Goal: Transaction & Acquisition: Obtain resource

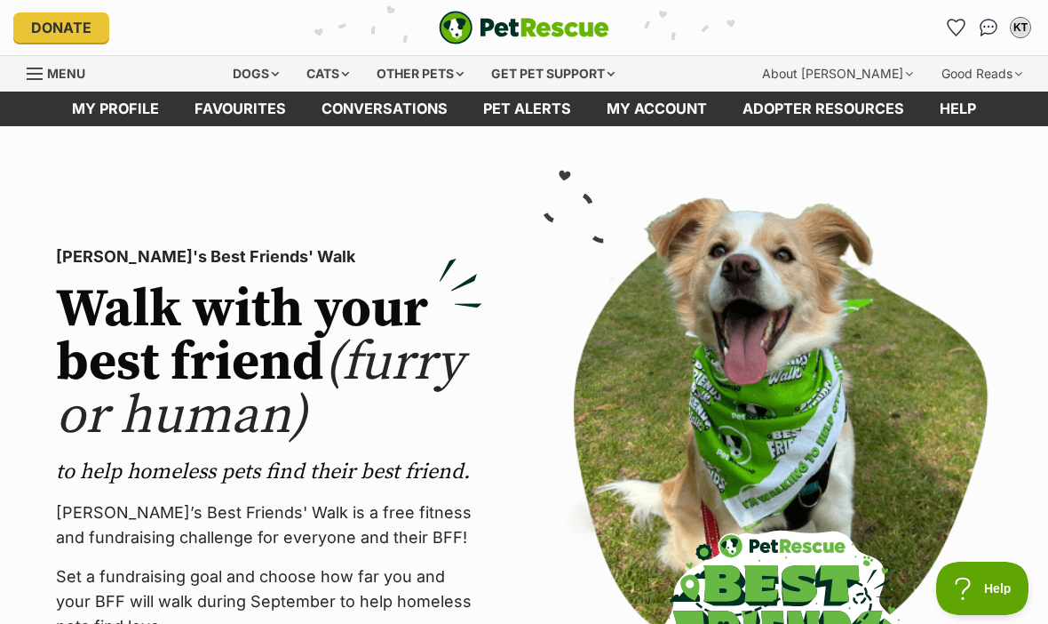
click at [253, 58] on div "Dogs" at bounding box center [255, 74] width 71 height 36
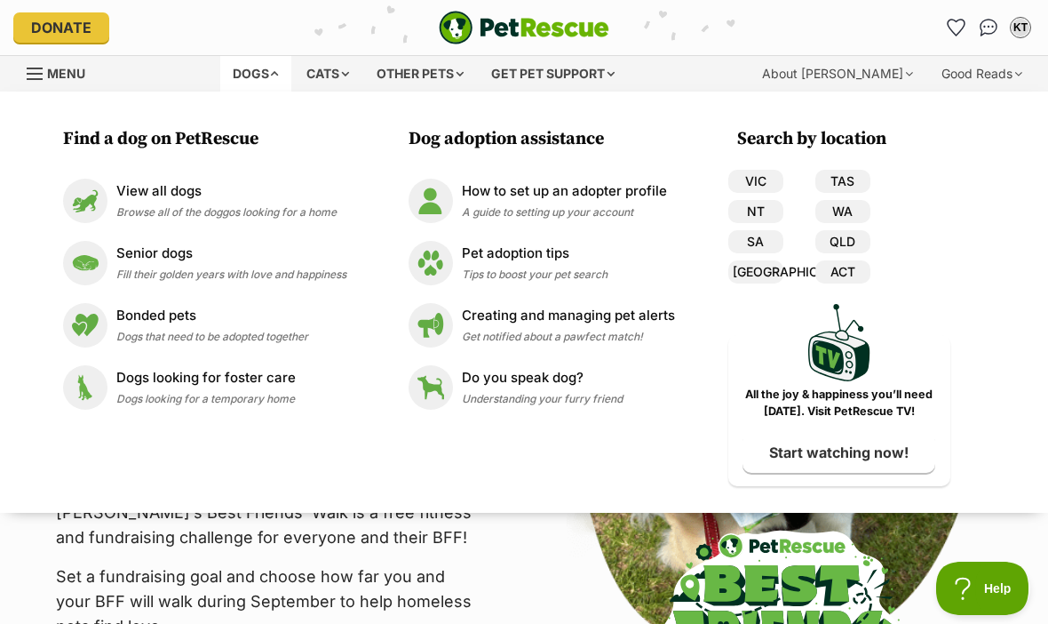
click at [761, 176] on link "VIC" at bounding box center [756, 181] width 55 height 23
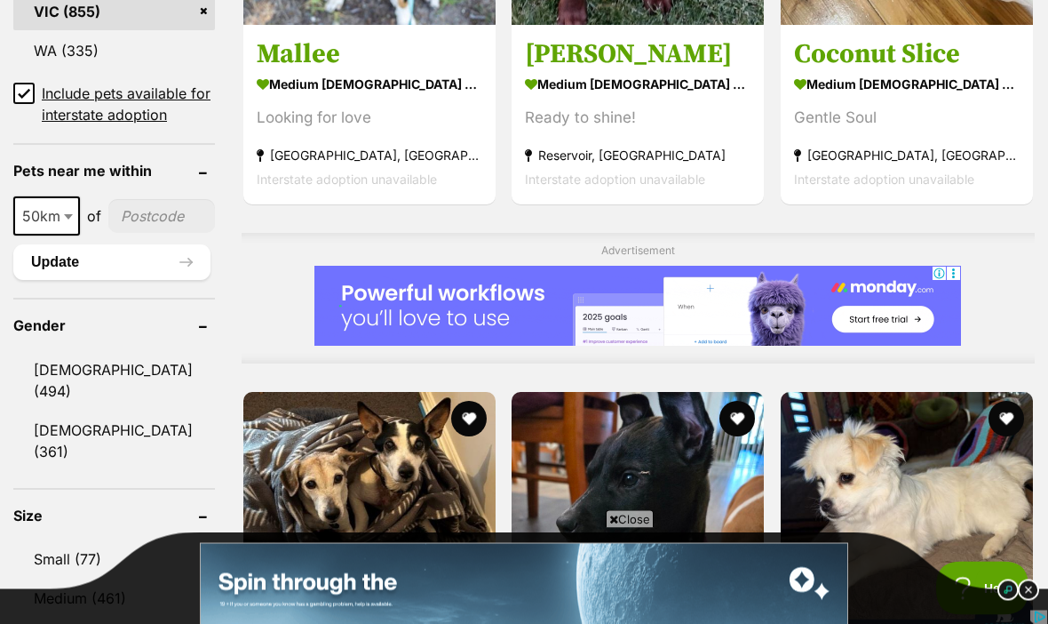
scroll to position [1313, 0]
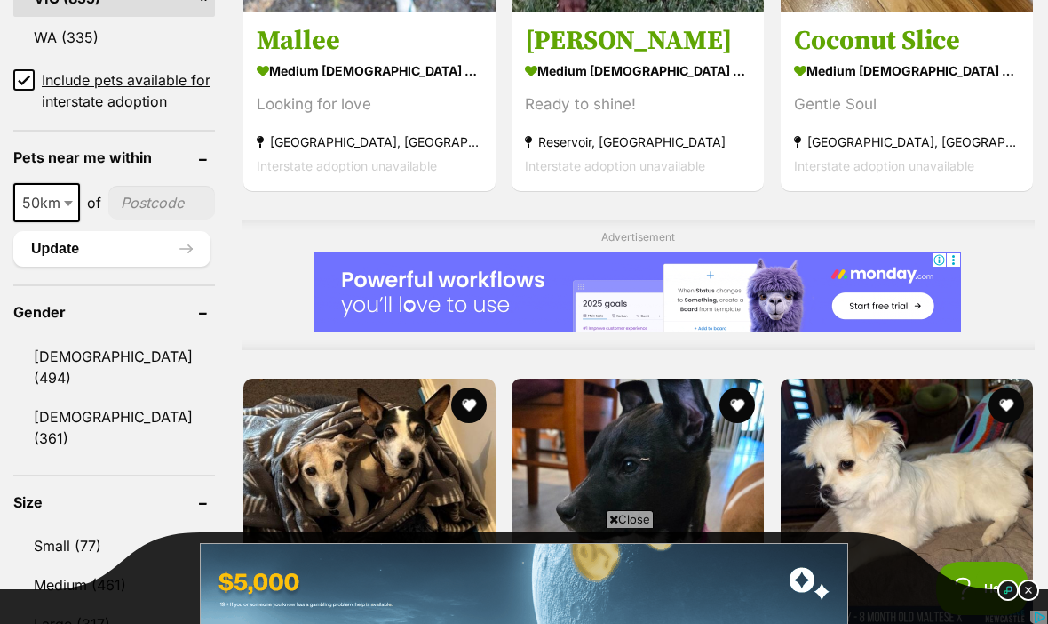
click at [94, 527] on link "Small (77)" at bounding box center [114, 545] width 202 height 37
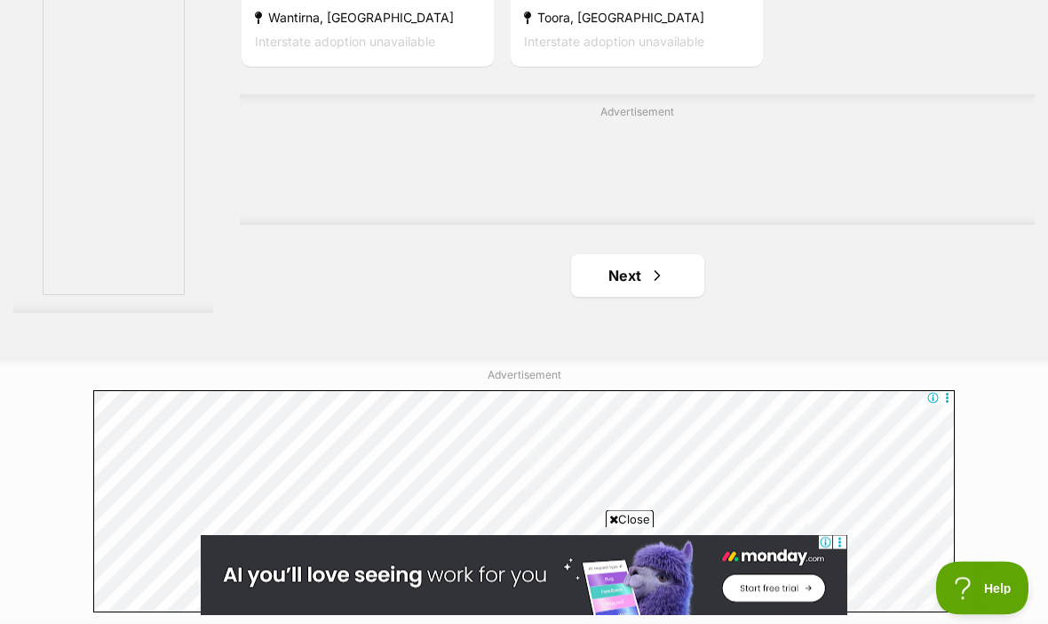
scroll to position [4021, 0]
click at [615, 296] on link "Next" at bounding box center [637, 274] width 133 height 43
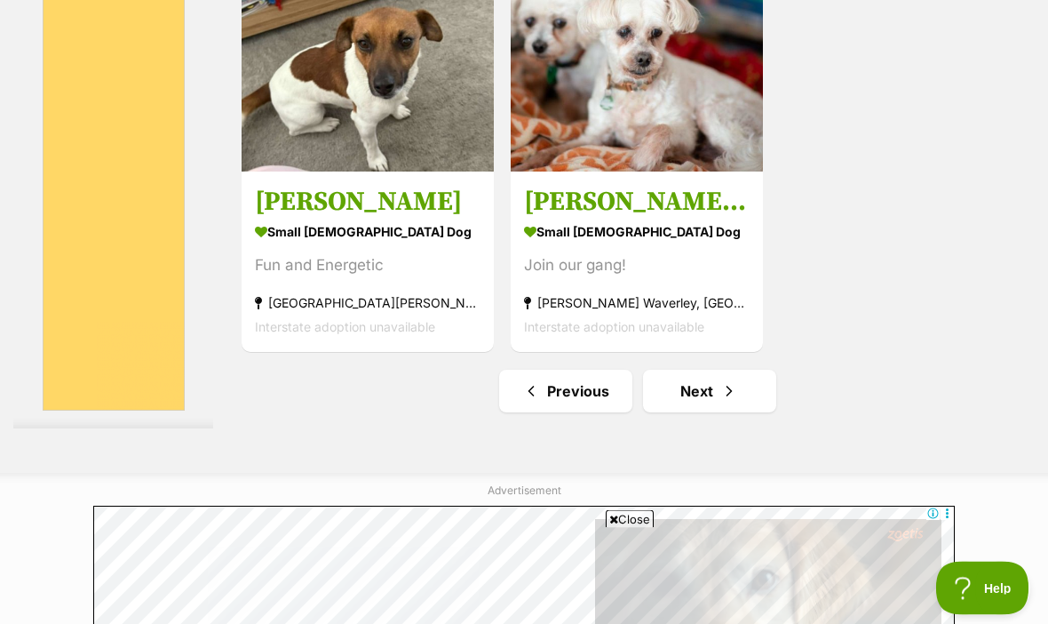
scroll to position [4118, 0]
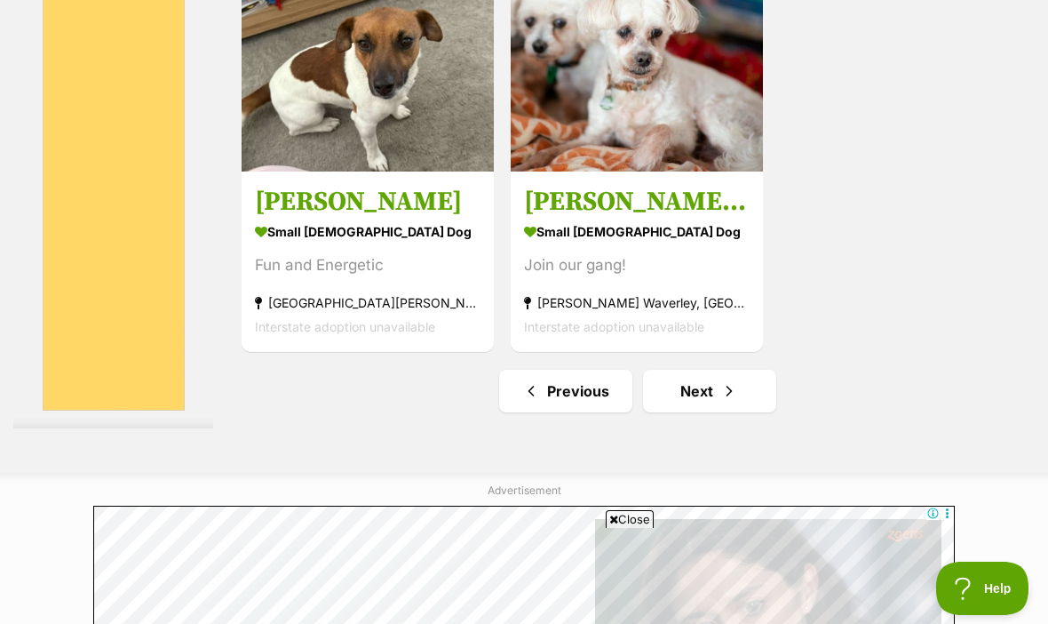
click at [682, 412] on link "Next" at bounding box center [709, 391] width 133 height 43
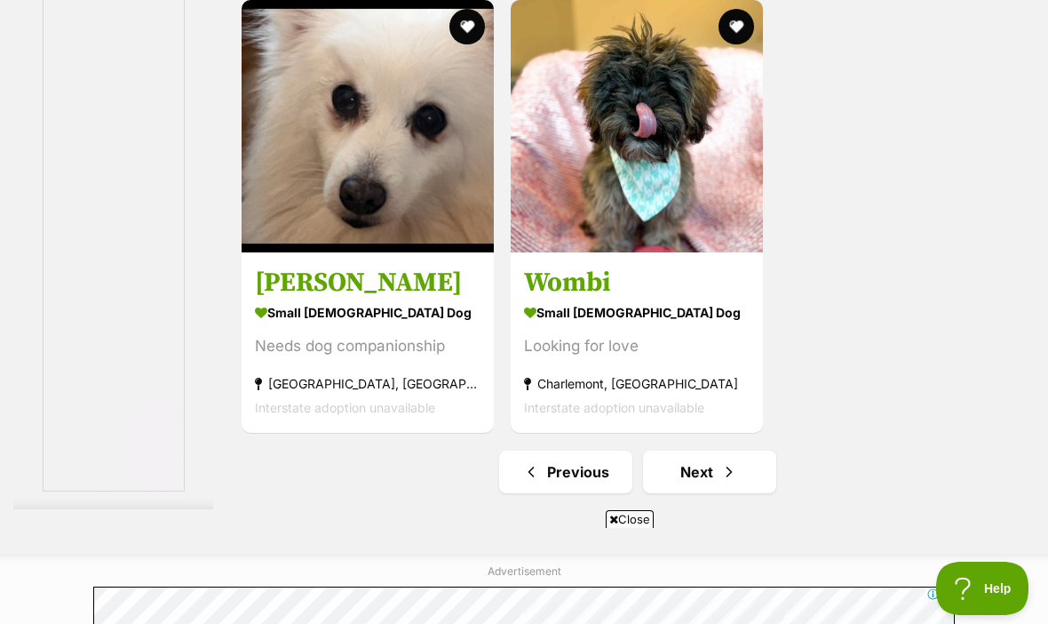
scroll to position [3992, 0]
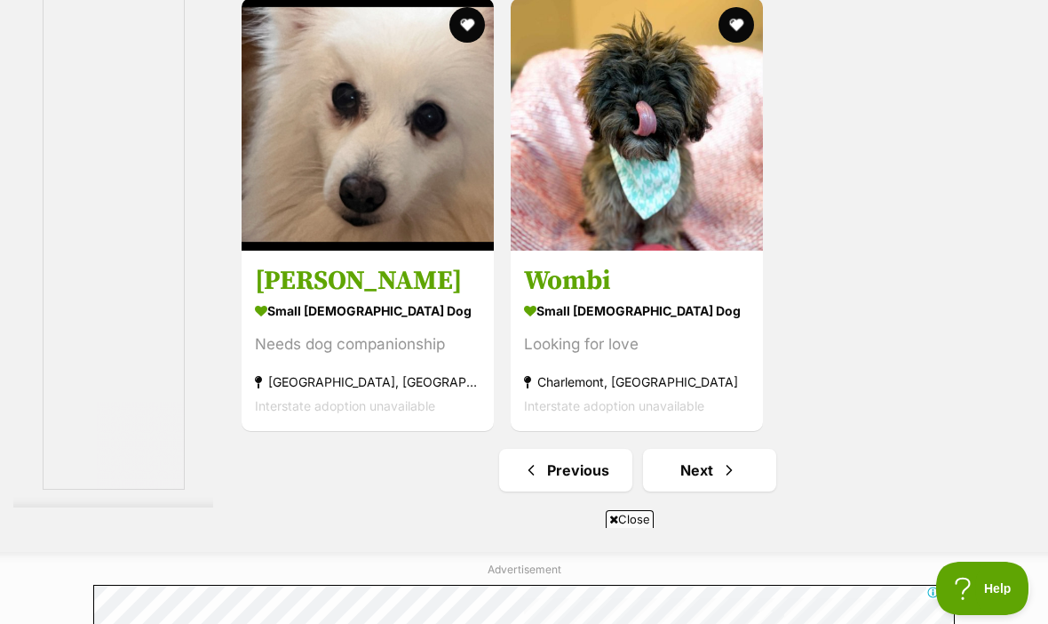
click at [721, 481] on span "Next page" at bounding box center [730, 469] width 18 height 21
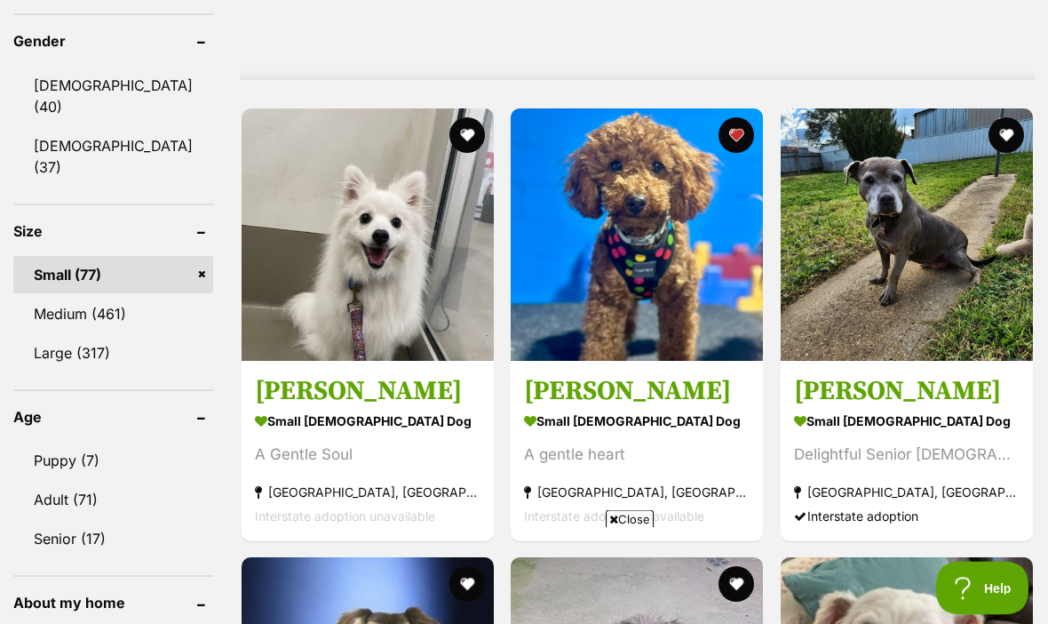
scroll to position [1585, 0]
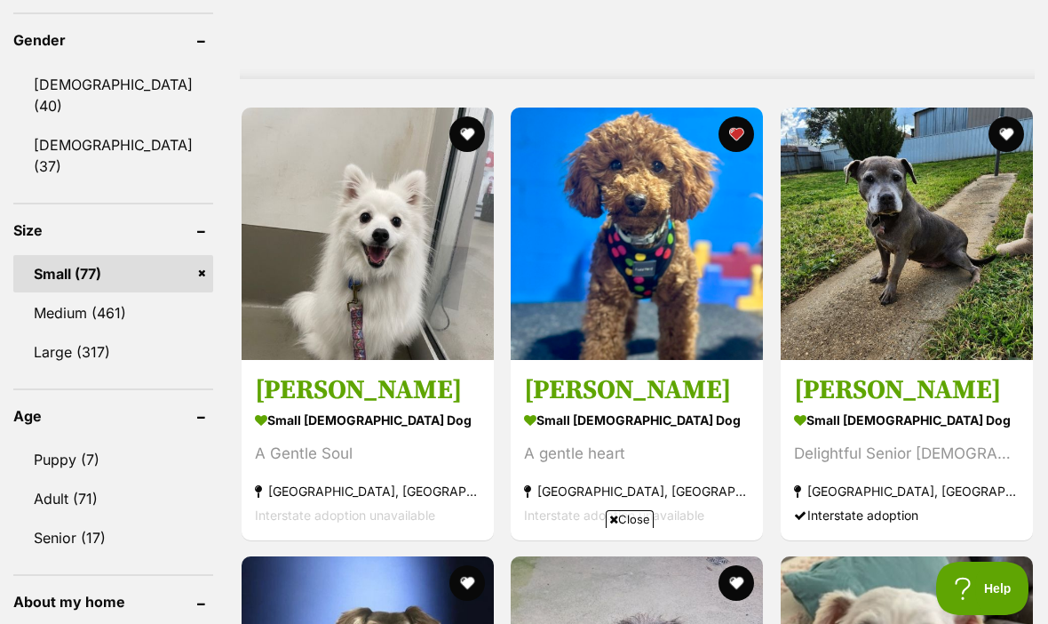
click at [657, 295] on img at bounding box center [637, 234] width 252 height 252
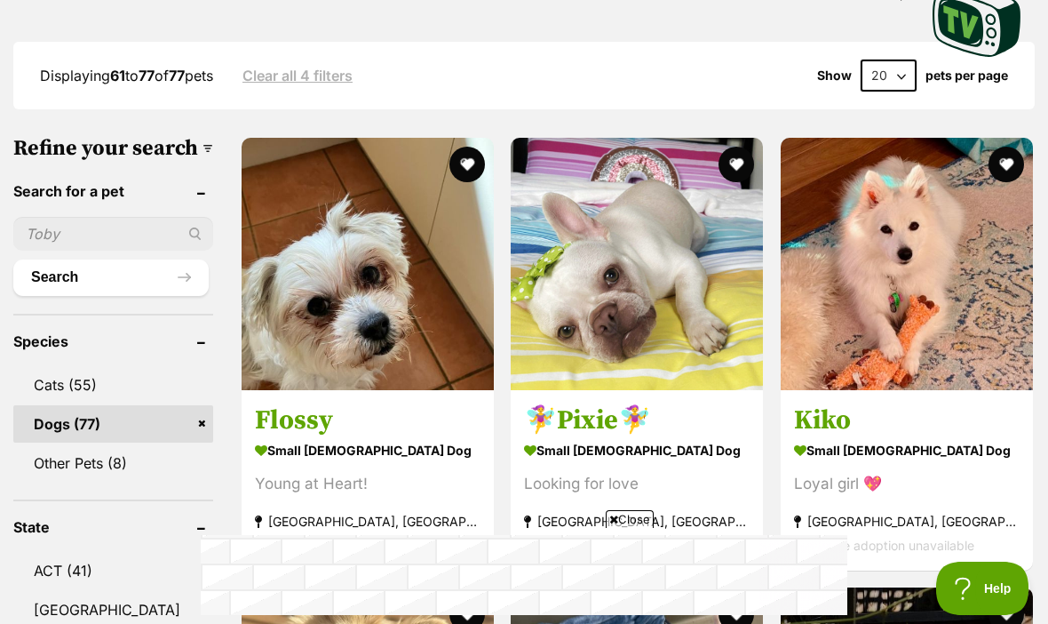
scroll to position [484, 0]
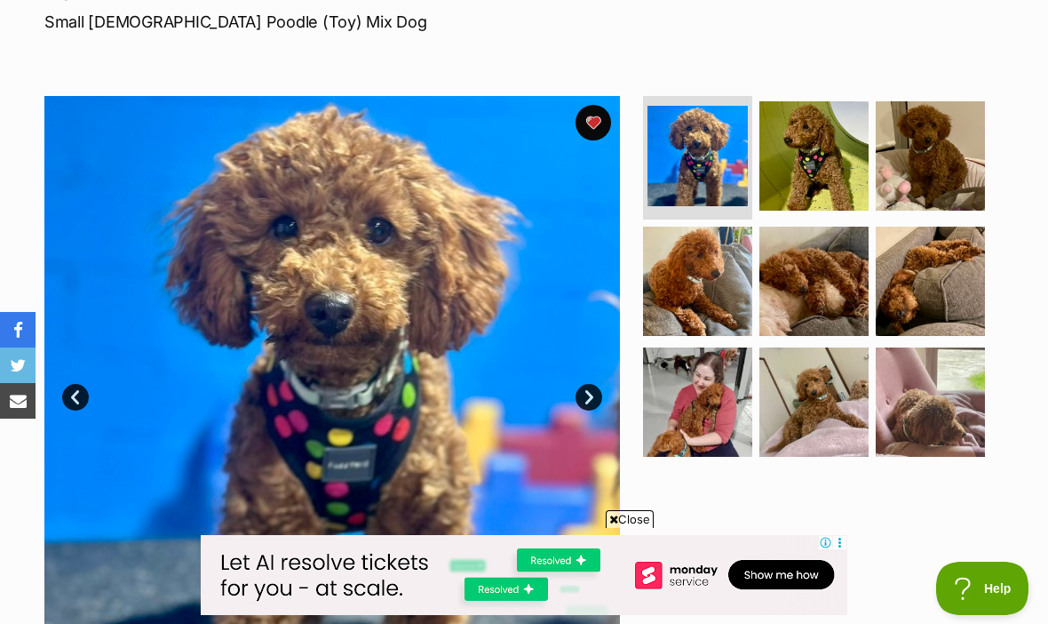
click at [709, 172] on img at bounding box center [698, 156] width 100 height 100
click at [817, 182] on img at bounding box center [814, 155] width 109 height 109
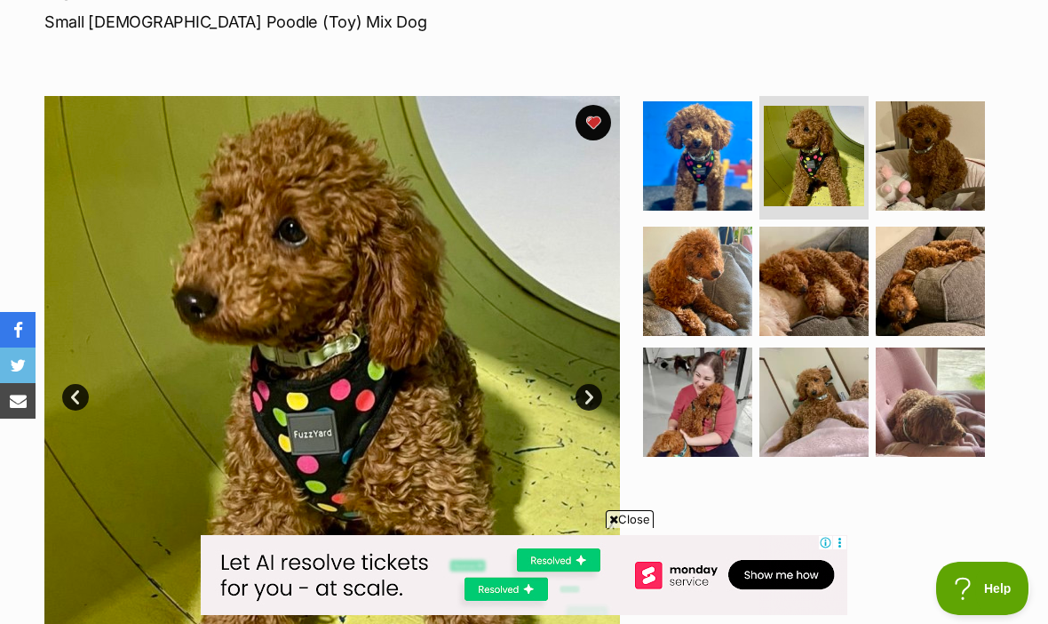
click at [919, 192] on img at bounding box center [930, 155] width 109 height 109
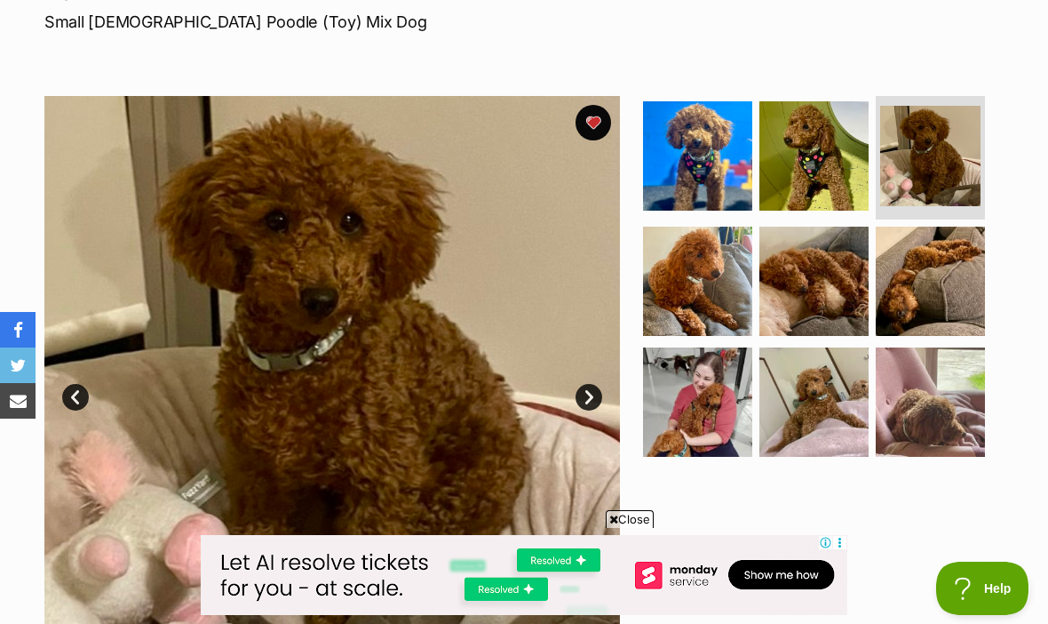
click at [707, 315] on img at bounding box center [697, 281] width 109 height 109
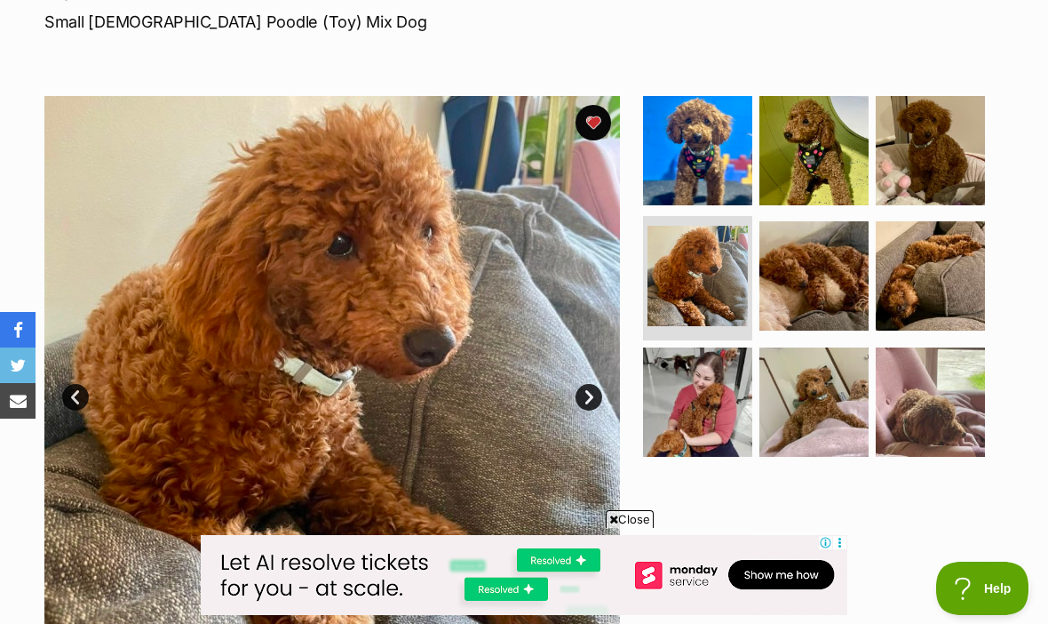
click at [812, 311] on img at bounding box center [814, 275] width 109 height 109
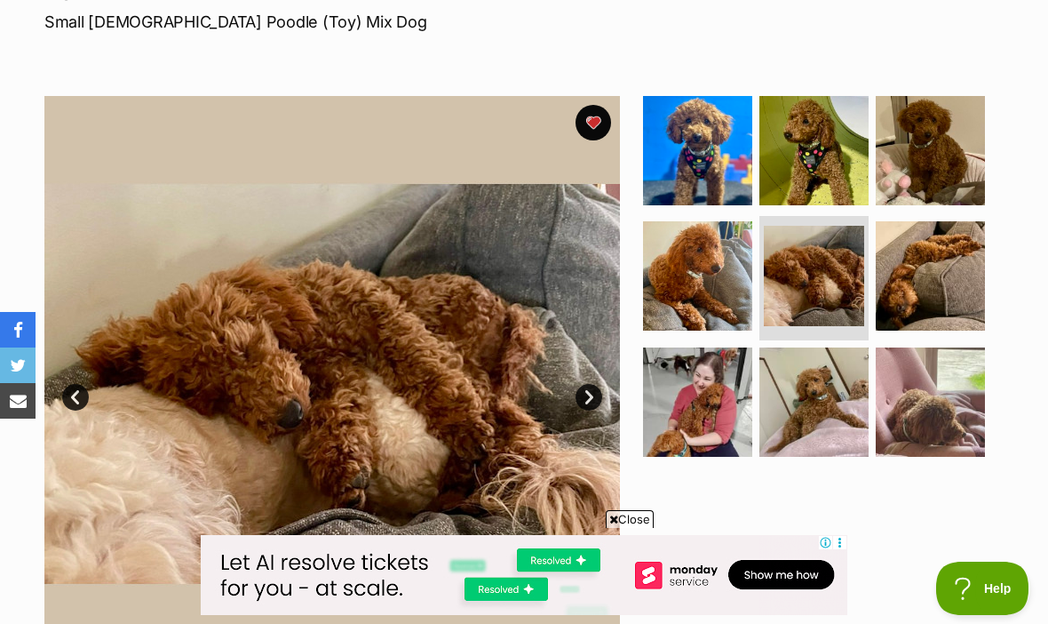
click at [701, 411] on img at bounding box center [697, 401] width 109 height 109
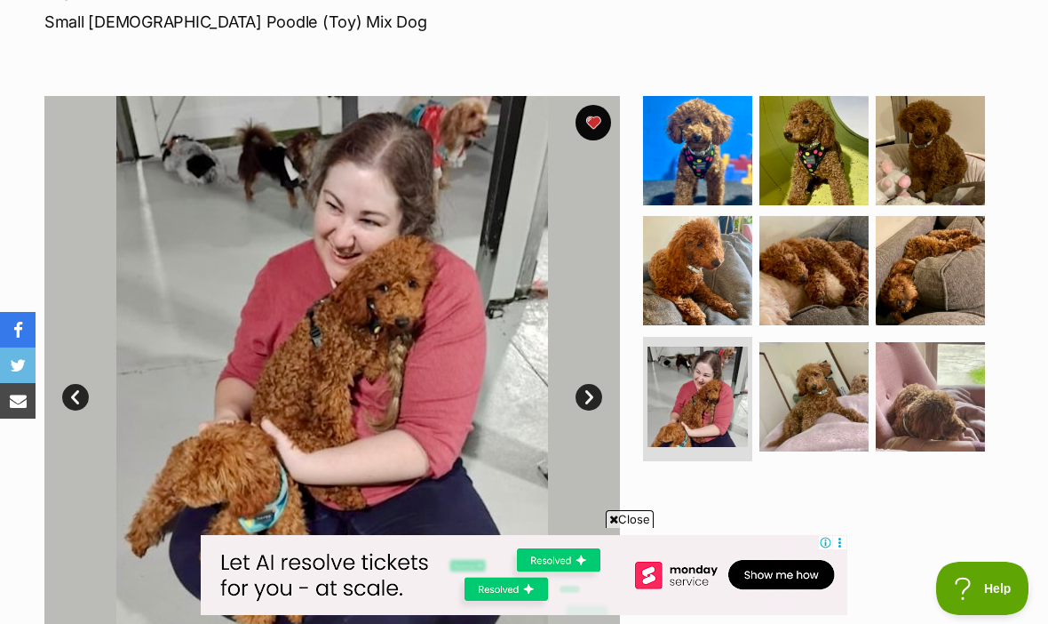
click at [815, 422] on img at bounding box center [814, 396] width 109 height 109
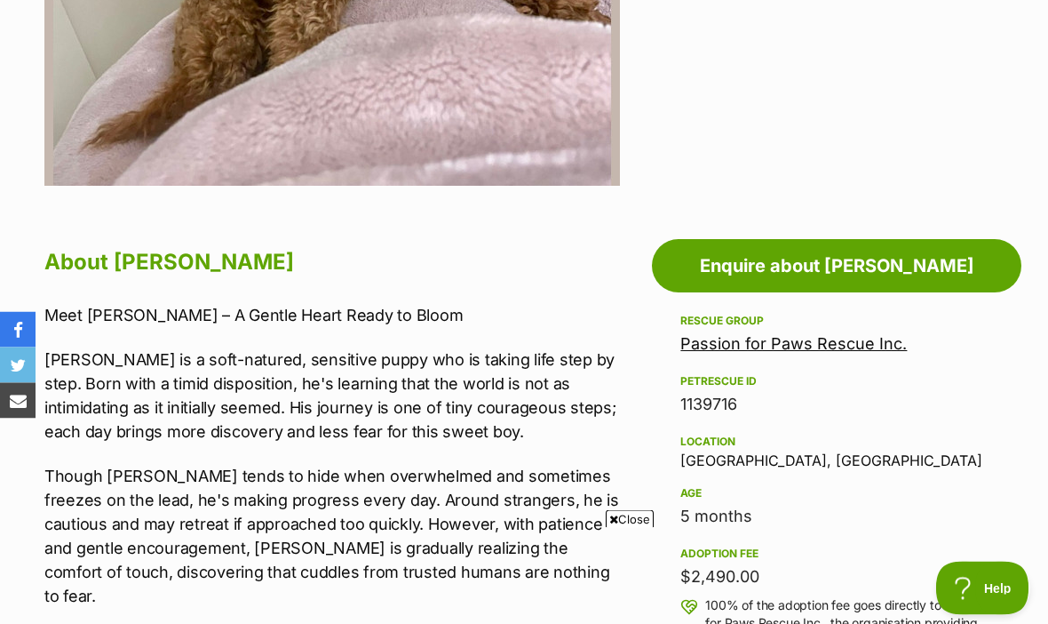
scroll to position [821, 0]
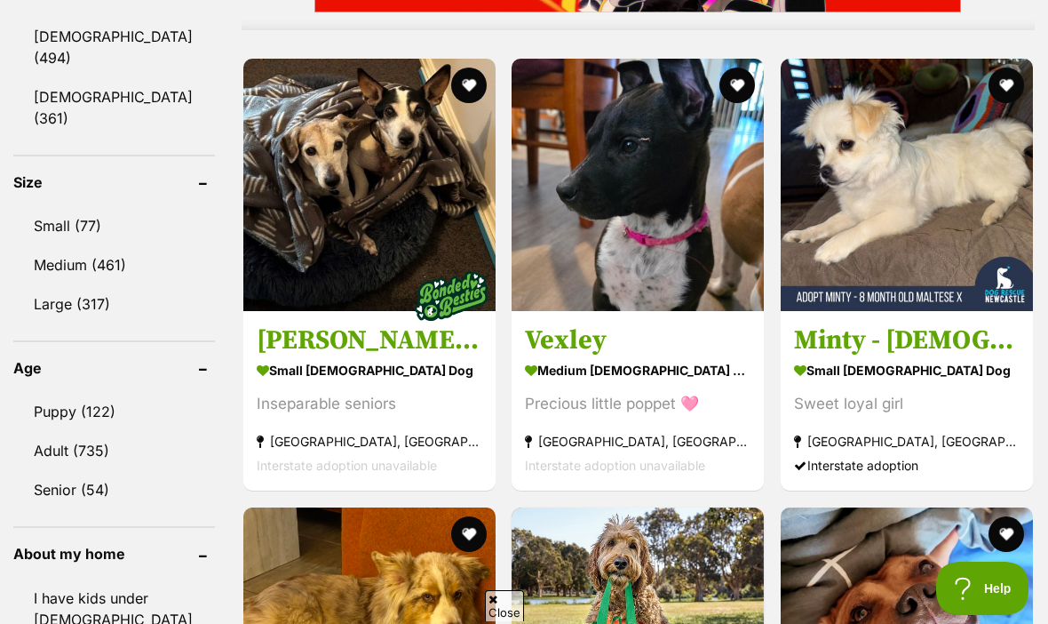
click at [109, 246] on link "Medium (461)" at bounding box center [114, 264] width 202 height 37
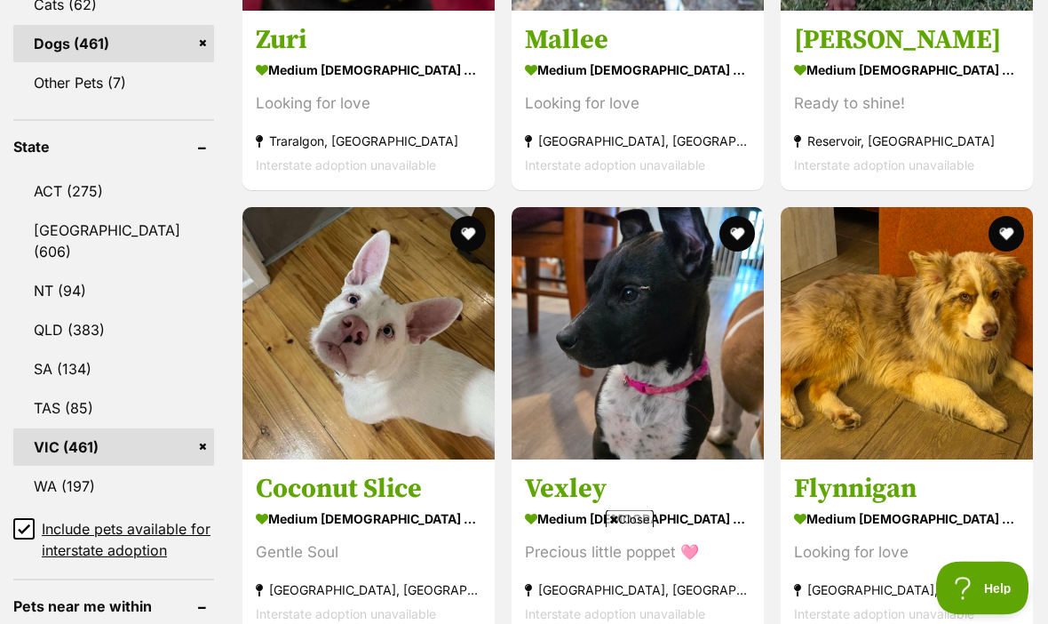
scroll to position [865, 0]
click at [18, 527] on input "Include pets available for interstate adoption" at bounding box center [23, 528] width 21 height 21
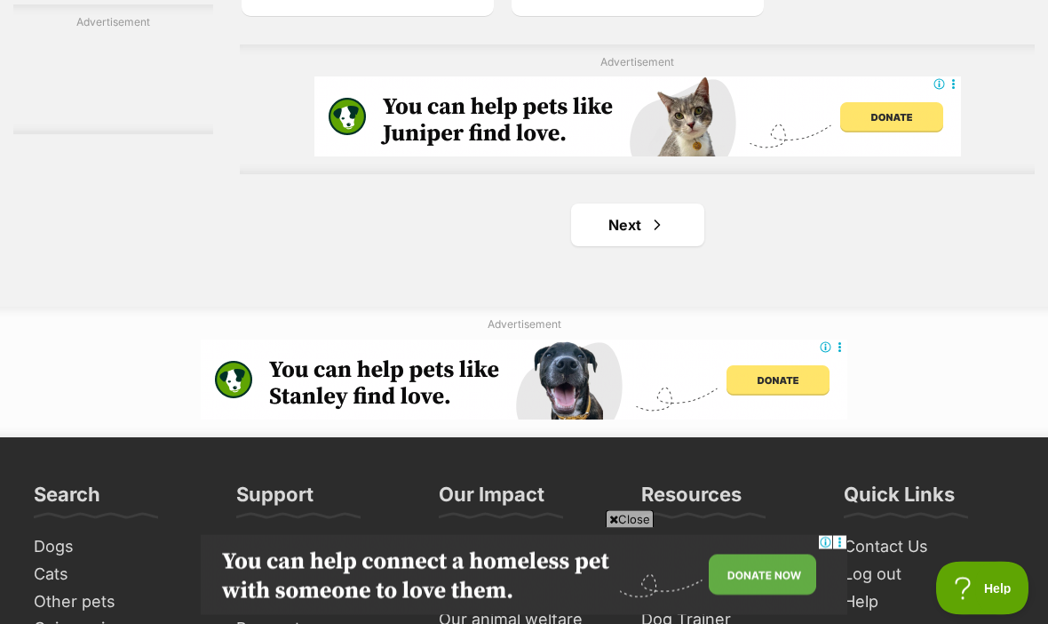
scroll to position [4027, 0]
click at [621, 246] on link "Next" at bounding box center [637, 224] width 133 height 43
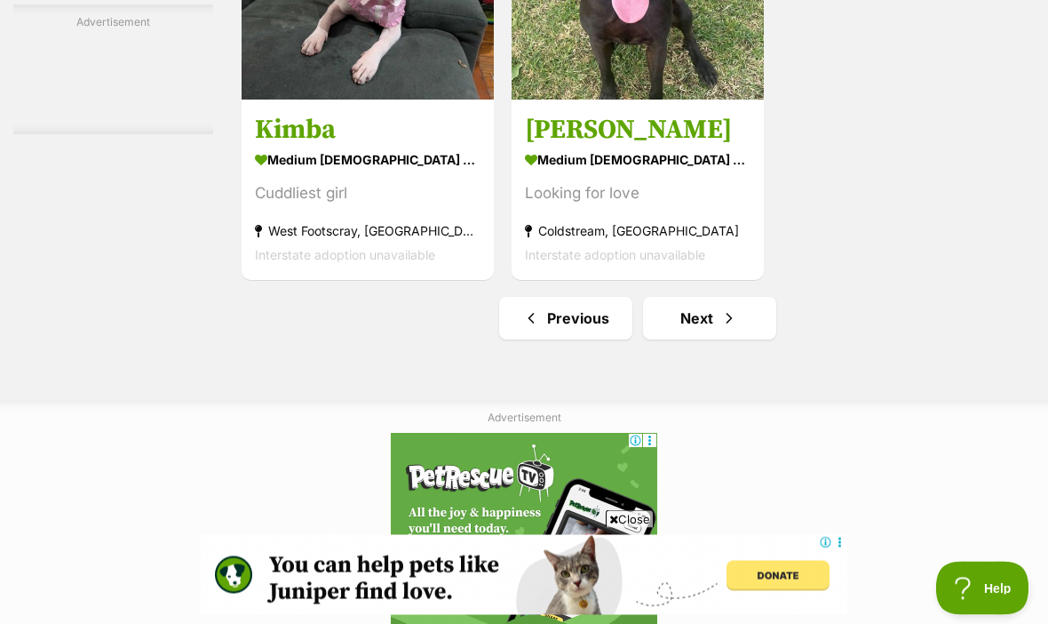
scroll to position [3933, 0]
click at [685, 339] on link "Next" at bounding box center [709, 318] width 133 height 43
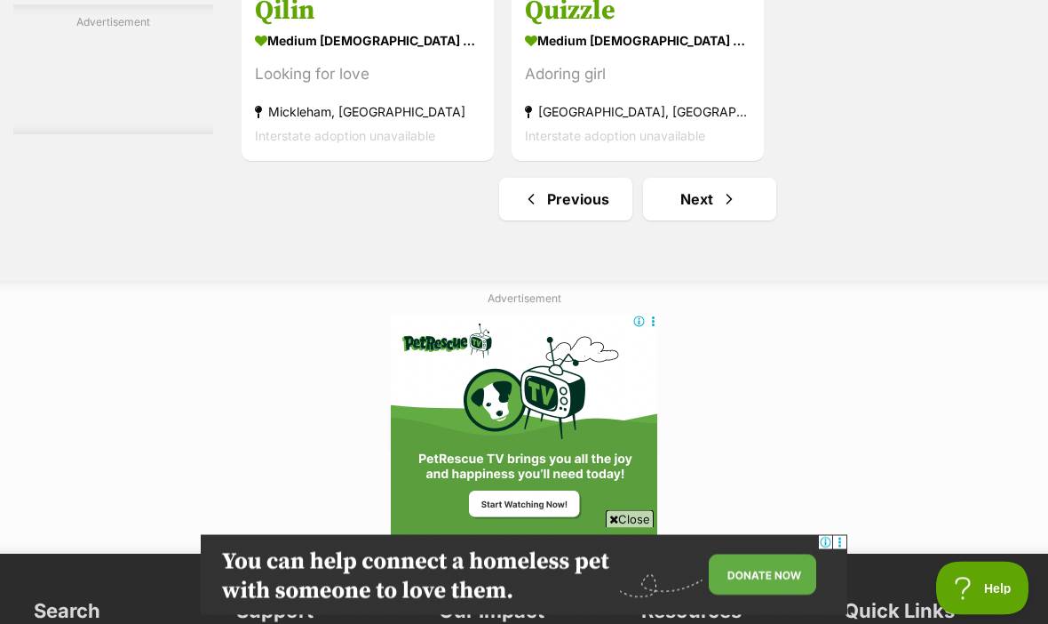
scroll to position [4231, 0]
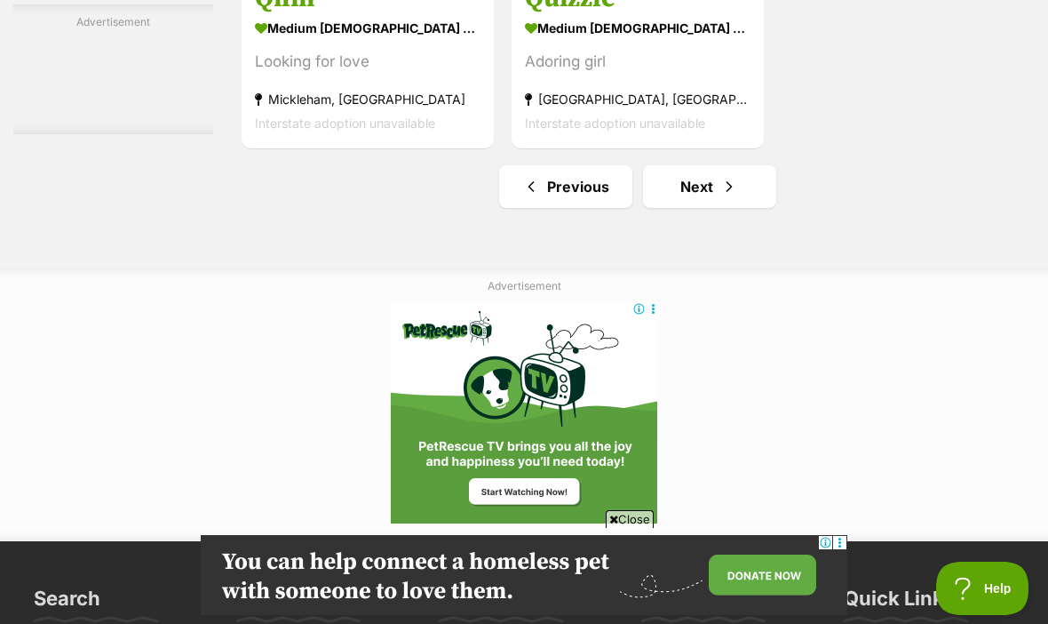
click at [684, 208] on link "Next" at bounding box center [709, 186] width 133 height 43
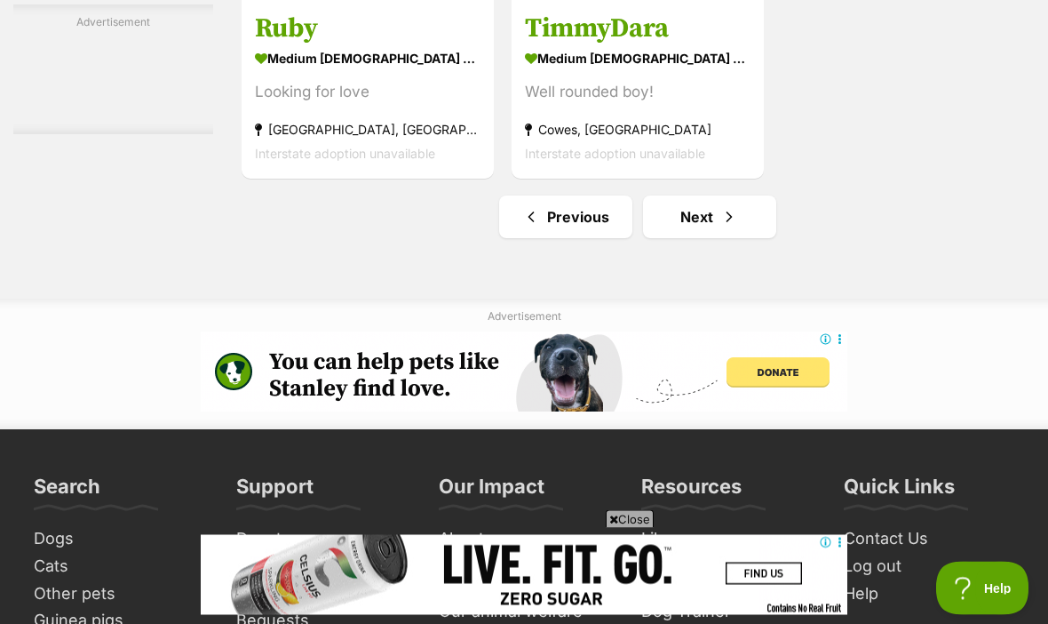
scroll to position [4040, 0]
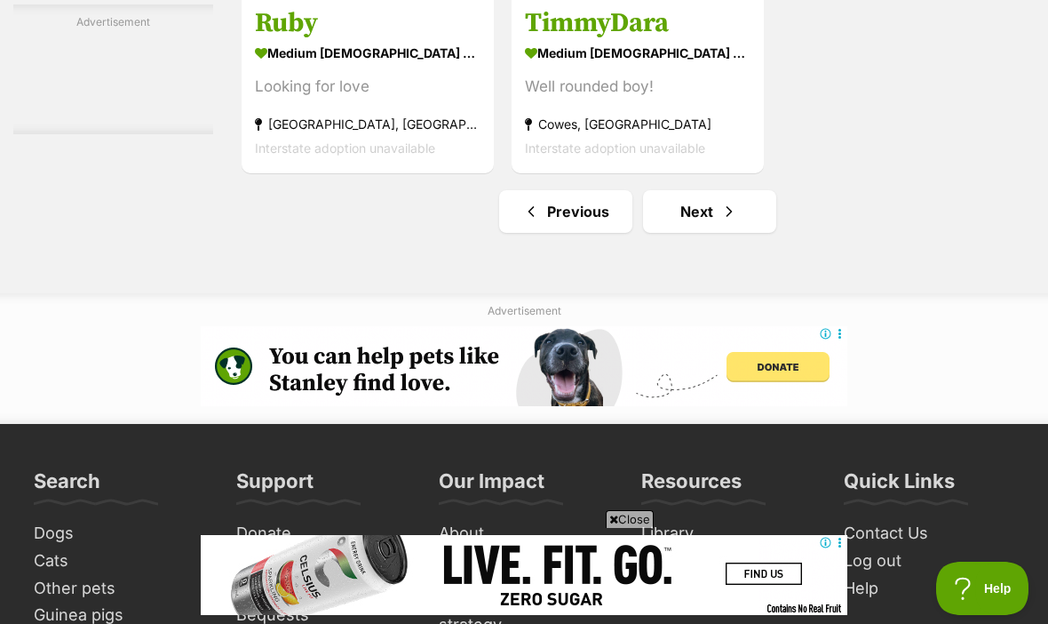
click at [689, 233] on link "Next" at bounding box center [709, 211] width 133 height 43
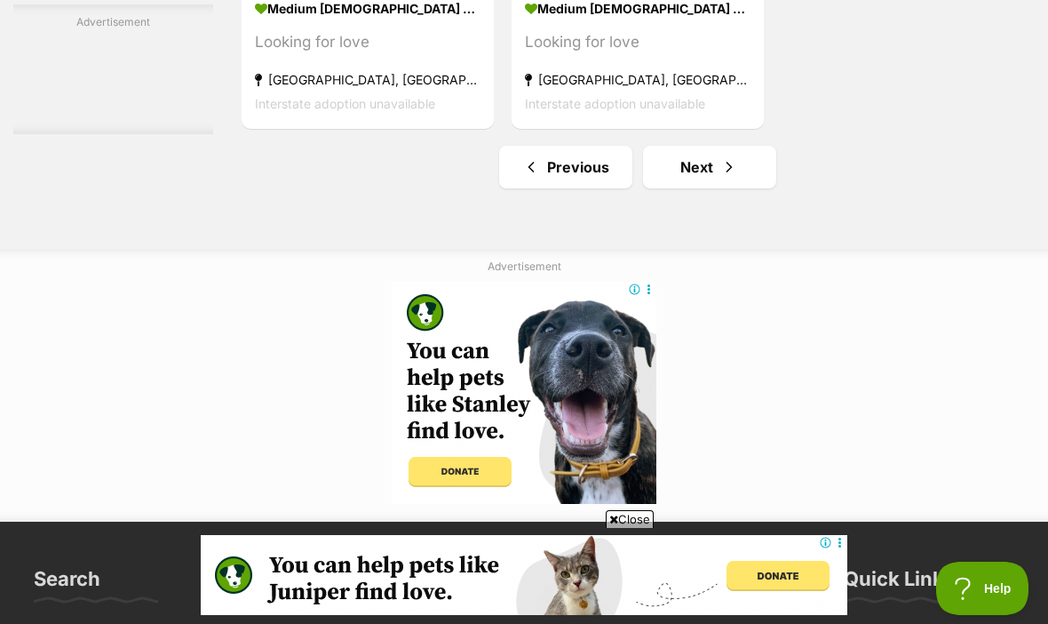
scroll to position [4235, 0]
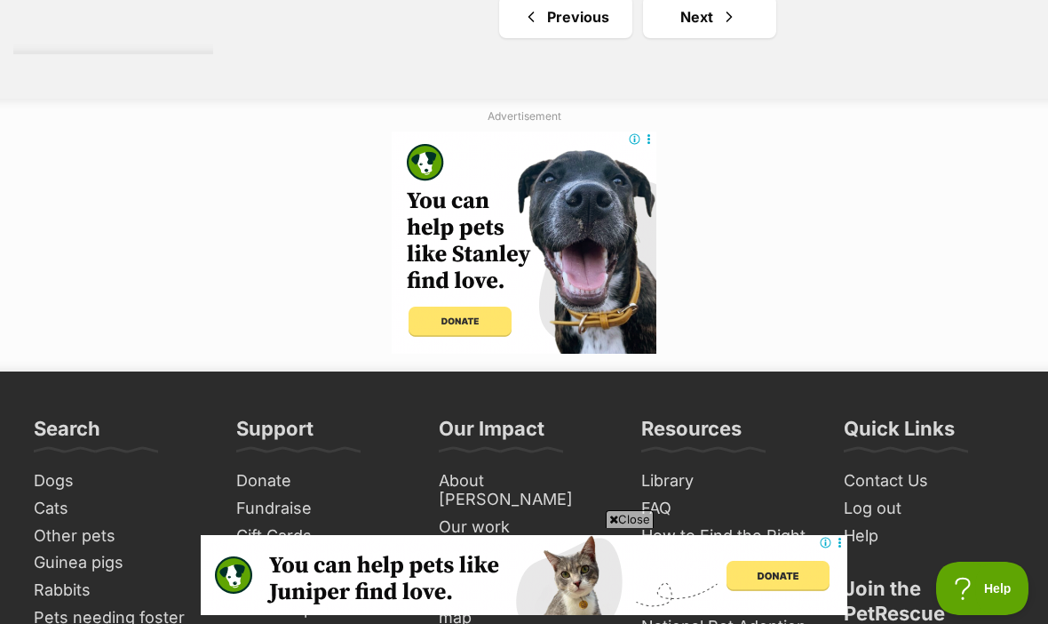
click at [680, 38] on link "Next" at bounding box center [709, 17] width 133 height 43
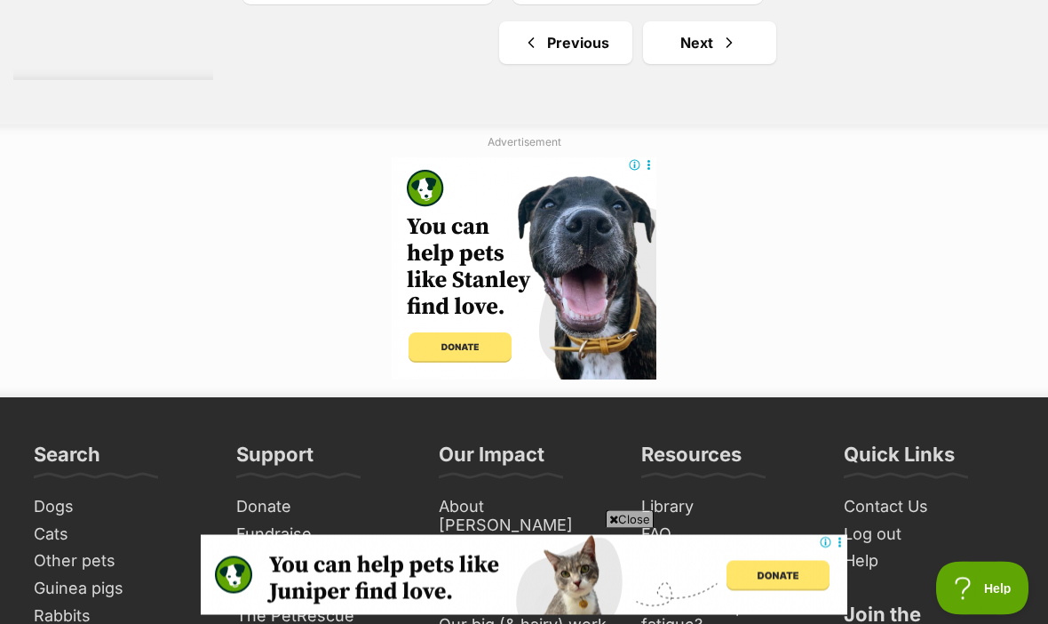
scroll to position [4375, 0]
click at [673, 64] on link "Next" at bounding box center [709, 42] width 133 height 43
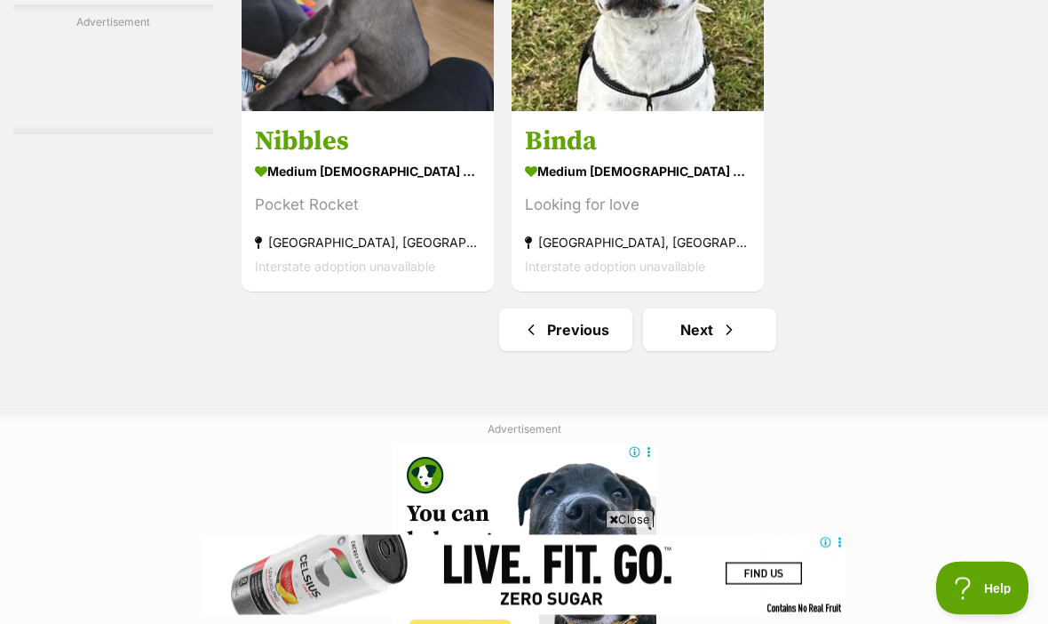
scroll to position [3922, 0]
click at [689, 351] on link "Next" at bounding box center [709, 329] width 133 height 43
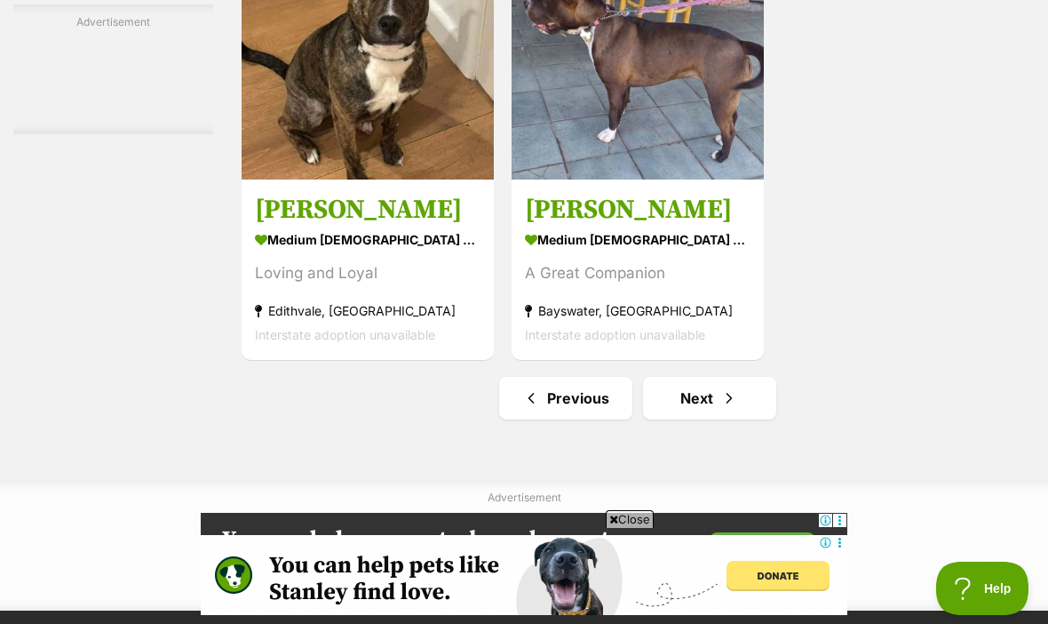
scroll to position [3866, 0]
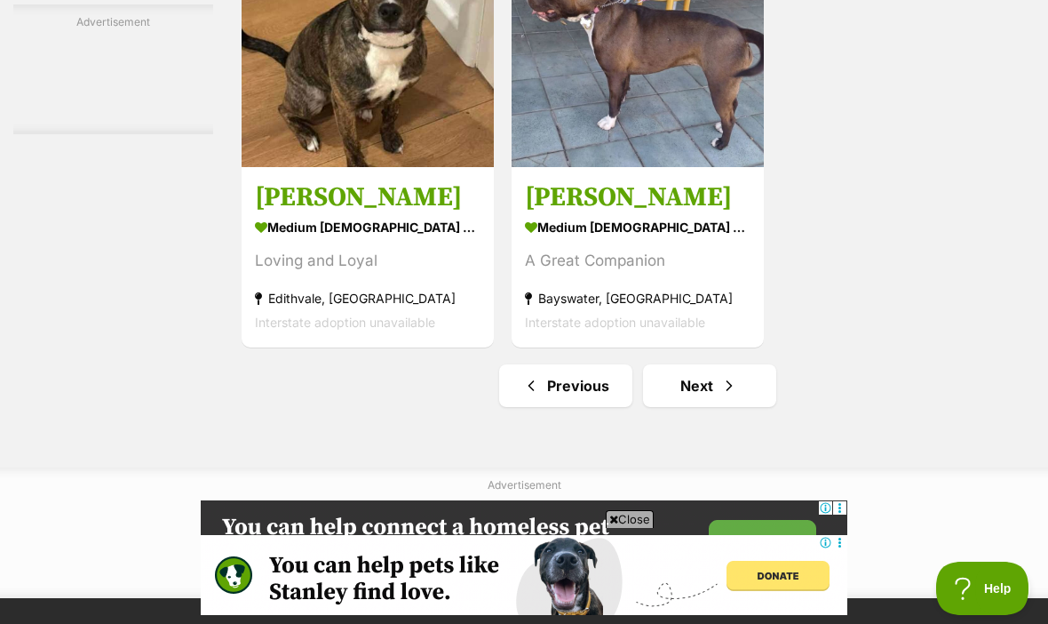
click at [721, 396] on span "Next page" at bounding box center [730, 385] width 18 height 21
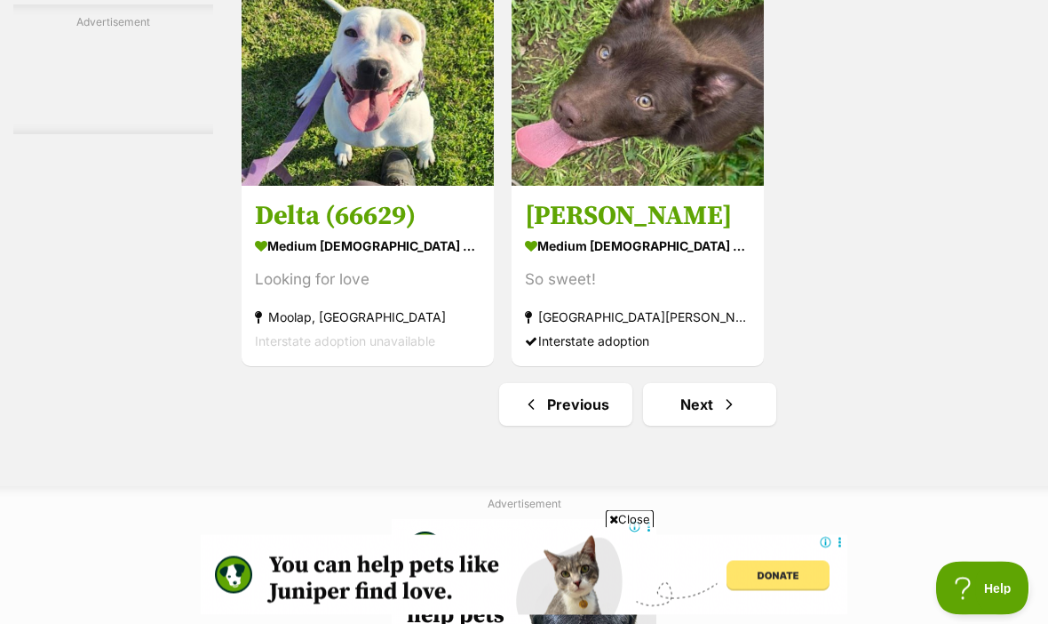
scroll to position [4013, 0]
click at [721, 415] on span "Next page" at bounding box center [730, 404] width 18 height 21
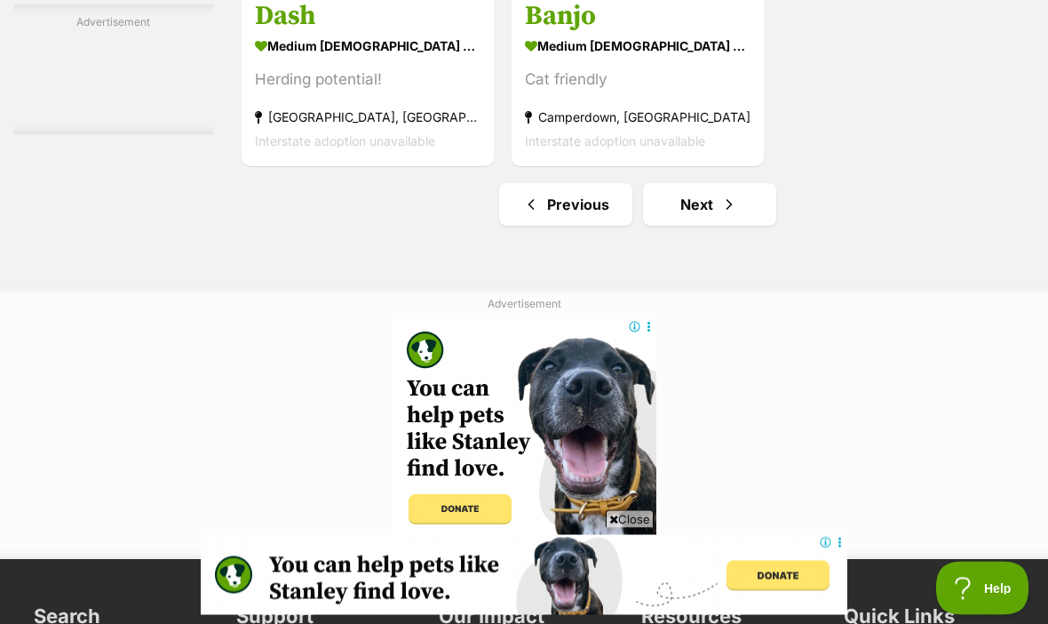
scroll to position [4047, 0]
click at [694, 226] on link "Next" at bounding box center [709, 204] width 133 height 43
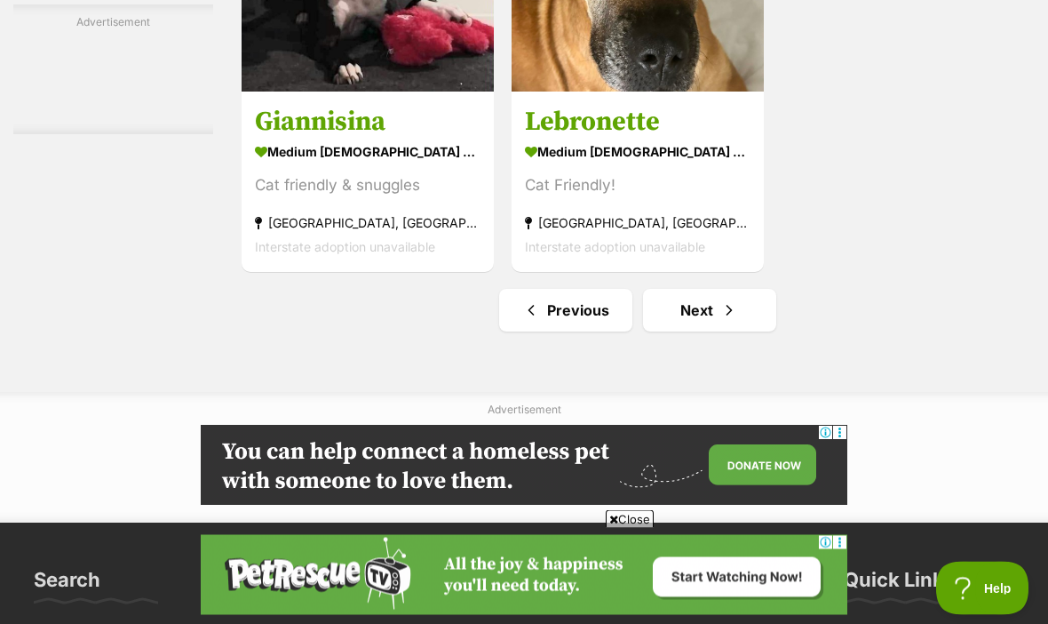
scroll to position [3941, 0]
click at [690, 331] on link "Next" at bounding box center [709, 310] width 133 height 43
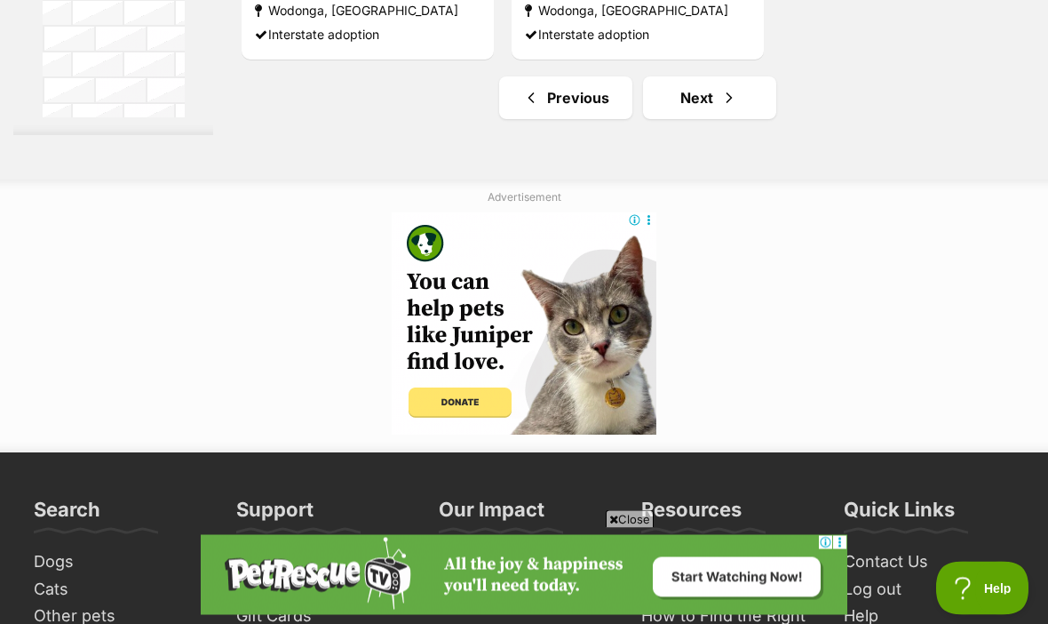
scroll to position [4320, 0]
click at [721, 108] on span "Next page" at bounding box center [730, 97] width 18 height 21
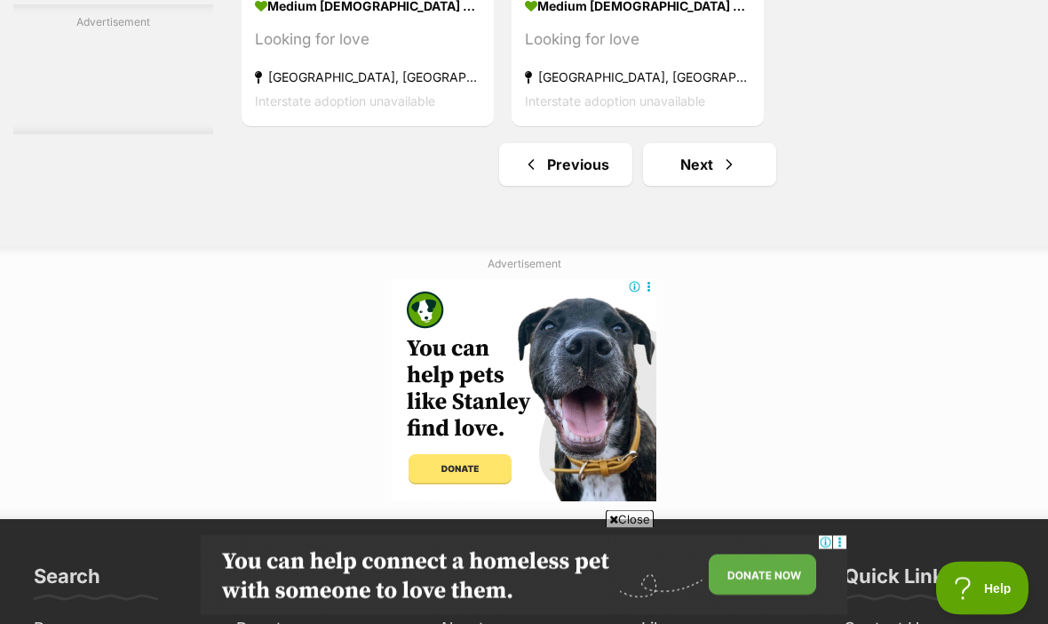
scroll to position [4087, 0]
click at [718, 186] on link "Next" at bounding box center [709, 164] width 133 height 43
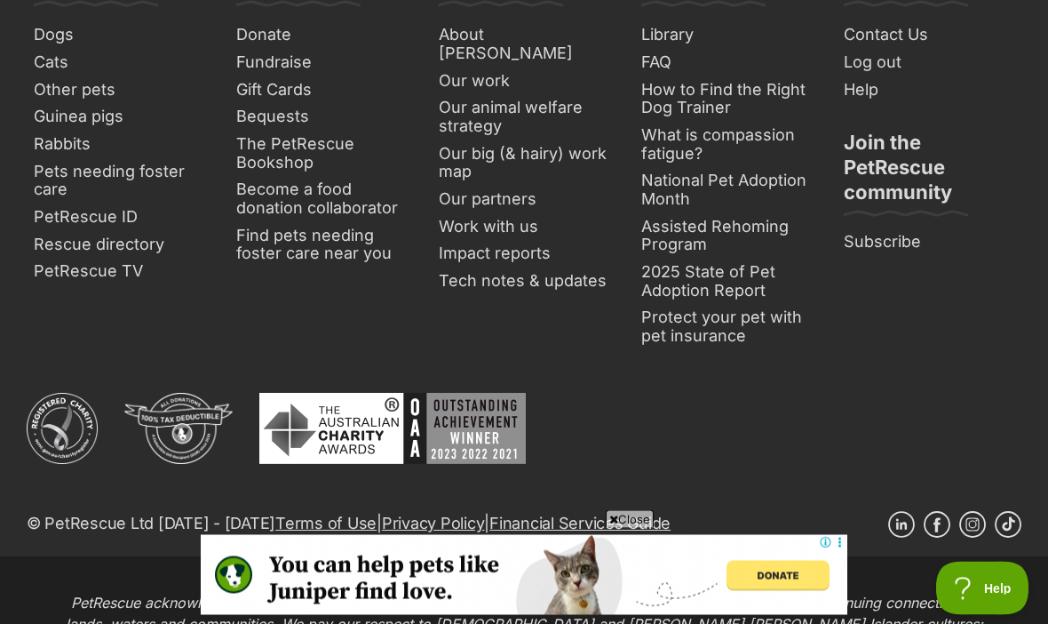
scroll to position [4681, 0]
click at [346, 267] on link "Find pets needing foster care near you" at bounding box center [321, 244] width 185 height 45
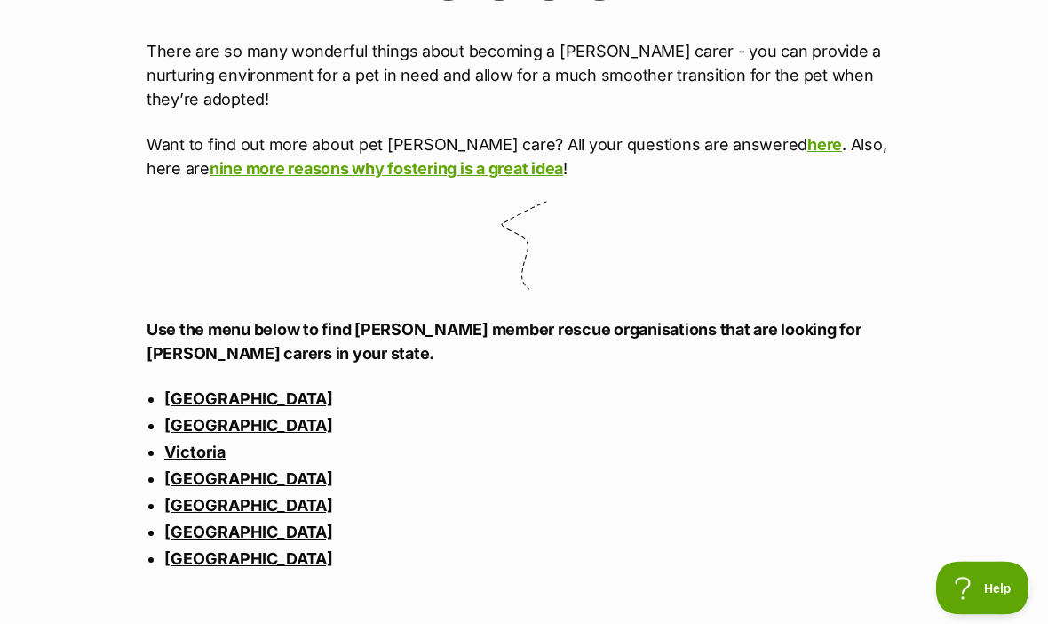
scroll to position [1030, 0]
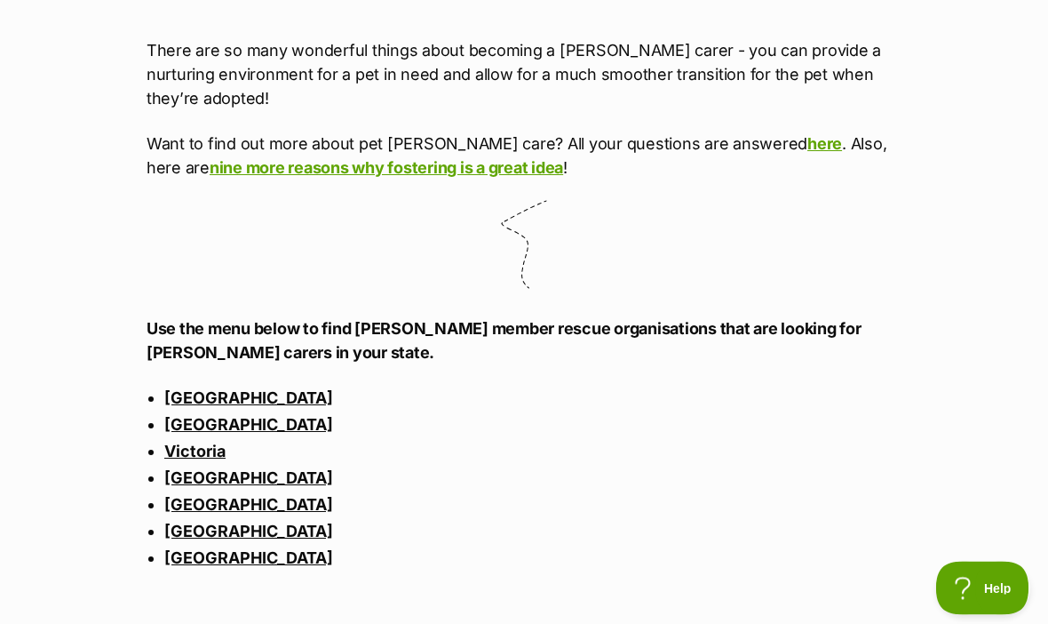
click at [214, 448] on link "Victoria" at bounding box center [194, 451] width 61 height 19
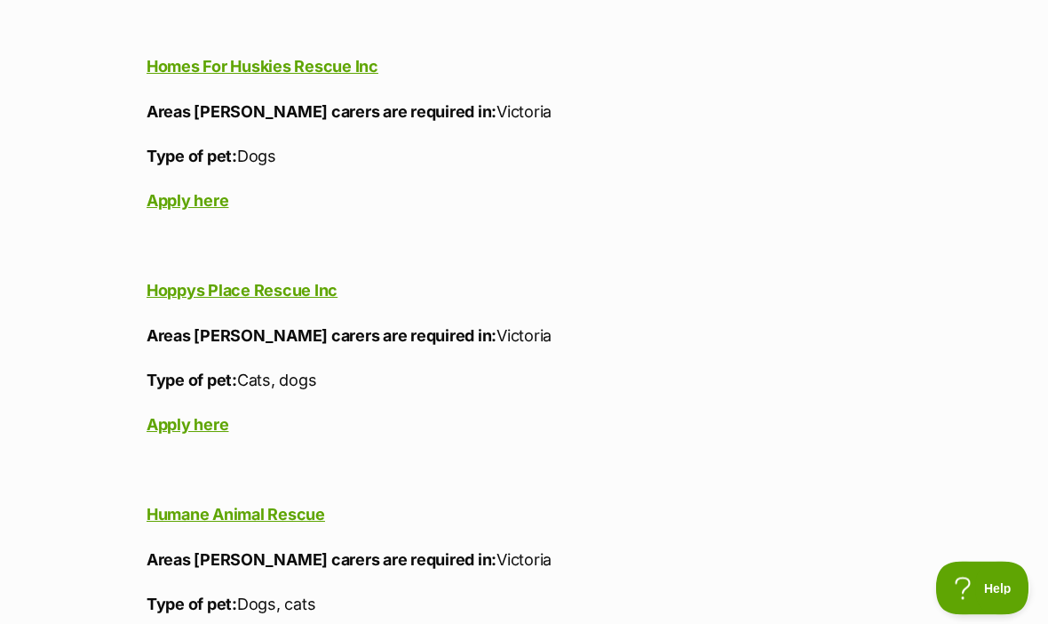
scroll to position [14739, 0]
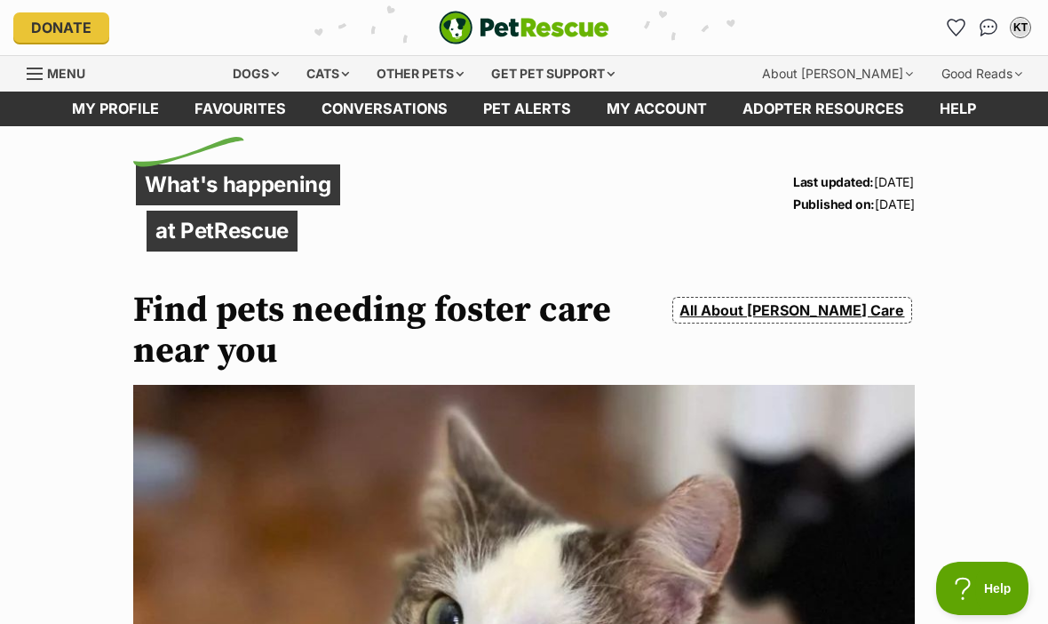
click at [534, 115] on link "Pet alerts" at bounding box center [528, 109] width 124 height 35
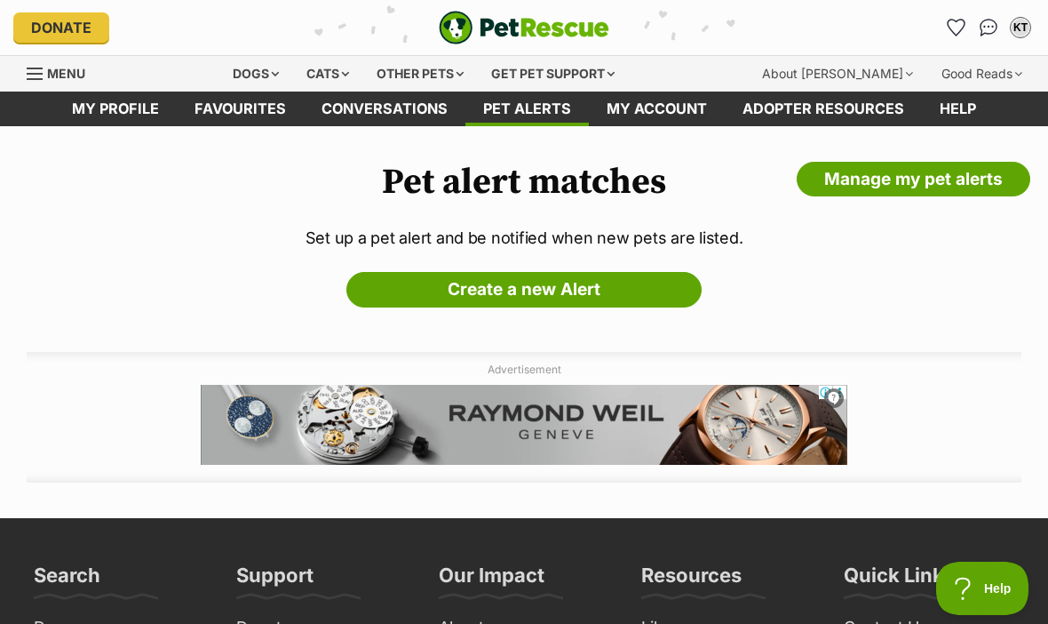
click at [561, 292] on link "Create a new Alert" at bounding box center [524, 290] width 355 height 36
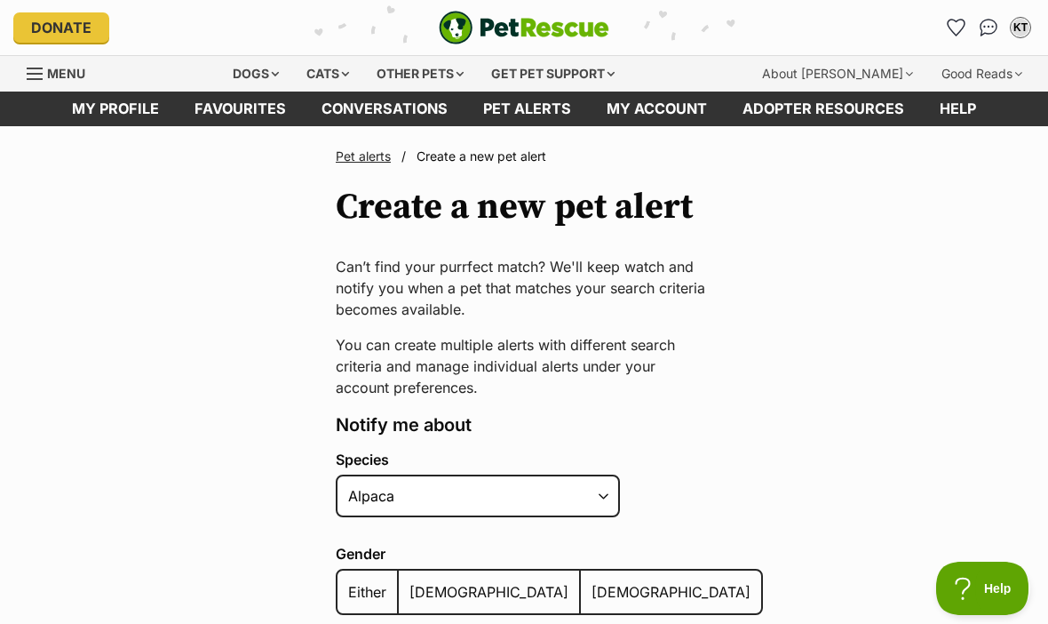
click at [276, 78] on div "Dogs" at bounding box center [255, 74] width 71 height 36
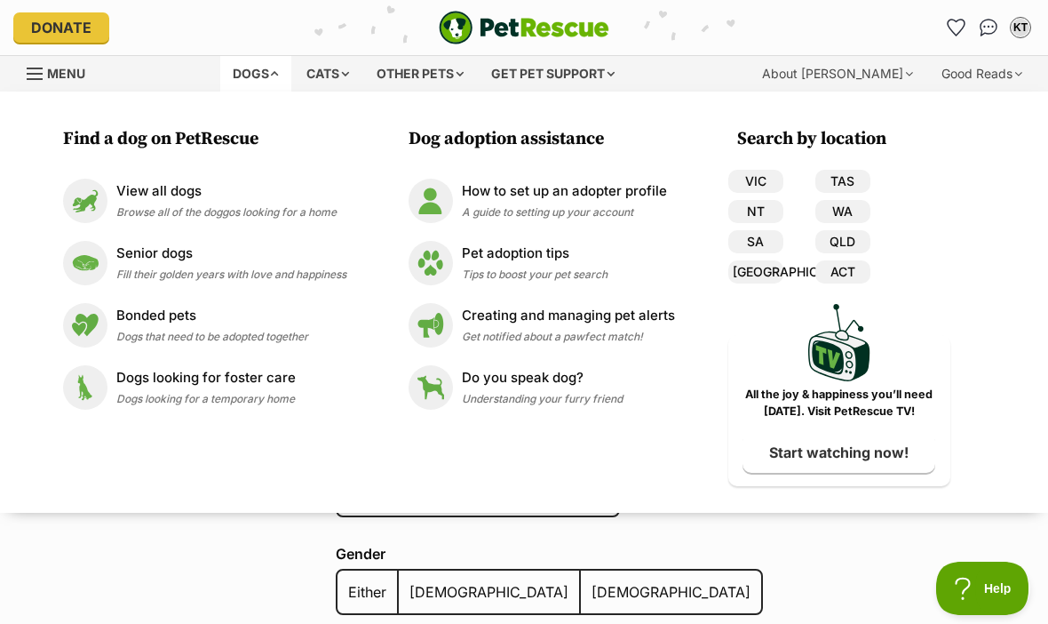
click at [758, 179] on link "VIC" at bounding box center [756, 181] width 55 height 23
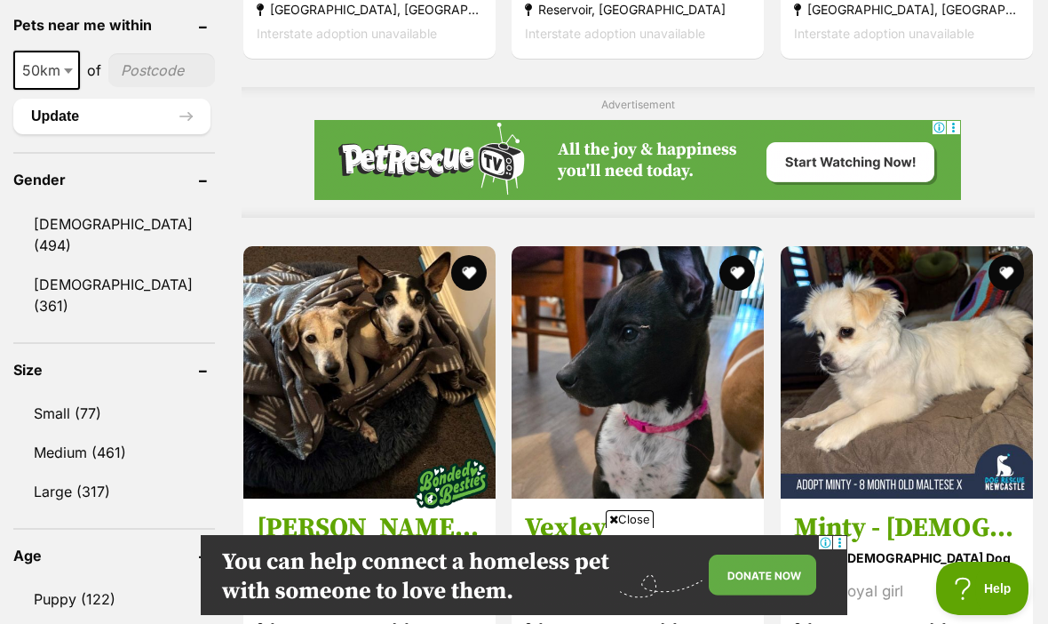
scroll to position [1450, 0]
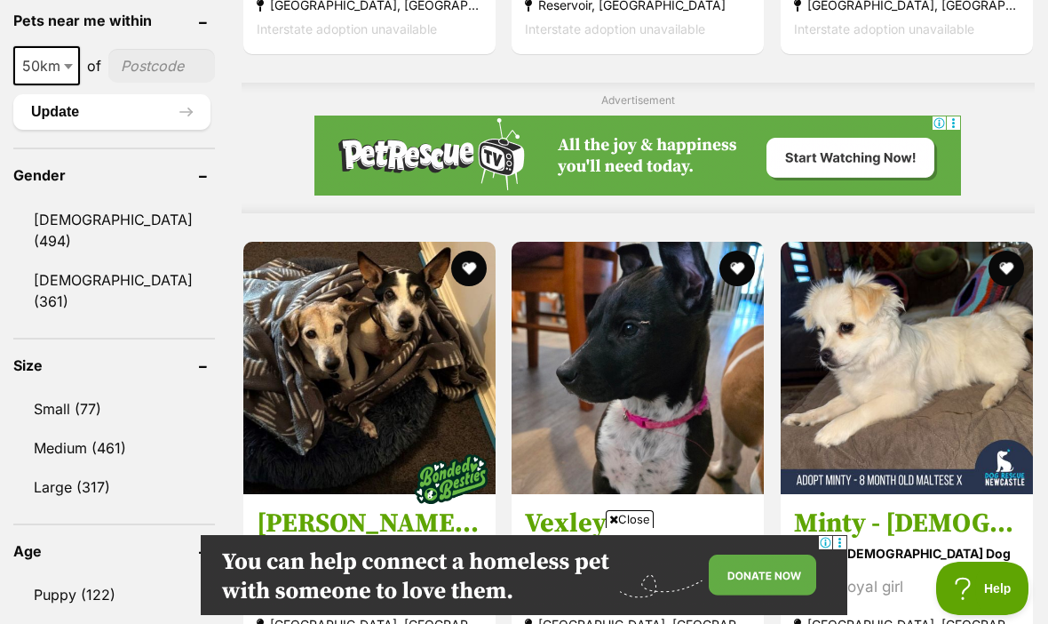
click at [67, 390] on link "Small (77)" at bounding box center [114, 408] width 202 height 37
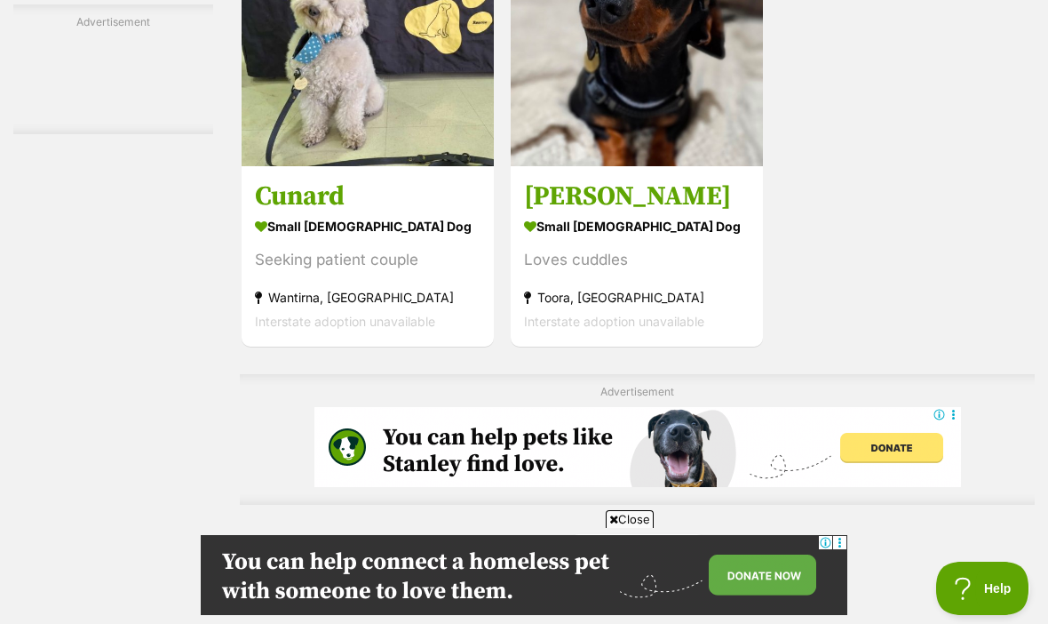
scroll to position [3743, 0]
